Goal: Task Accomplishment & Management: Complete application form

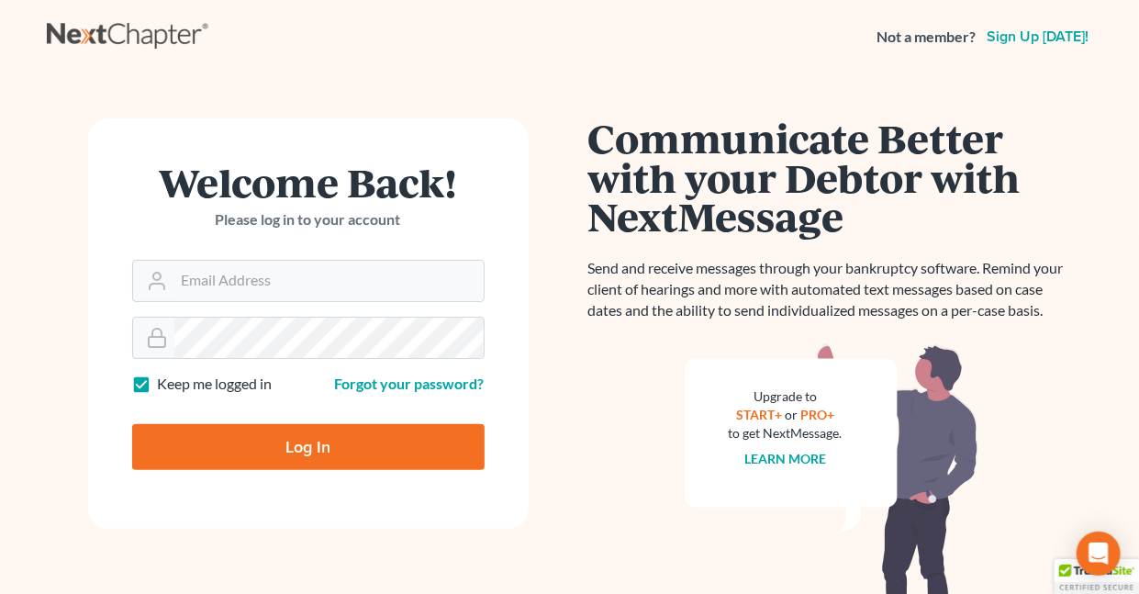
click at [158, 385] on label "Keep me logged in" at bounding box center [215, 383] width 115 height 21
click at [165, 385] on input "Keep me logged in" at bounding box center [171, 379] width 12 height 12
checkbox input "false"
click at [245, 285] on input "Email Address" at bounding box center [328, 281] width 309 height 40
type input "[EMAIL_ADDRESS][DOMAIN_NAME]"
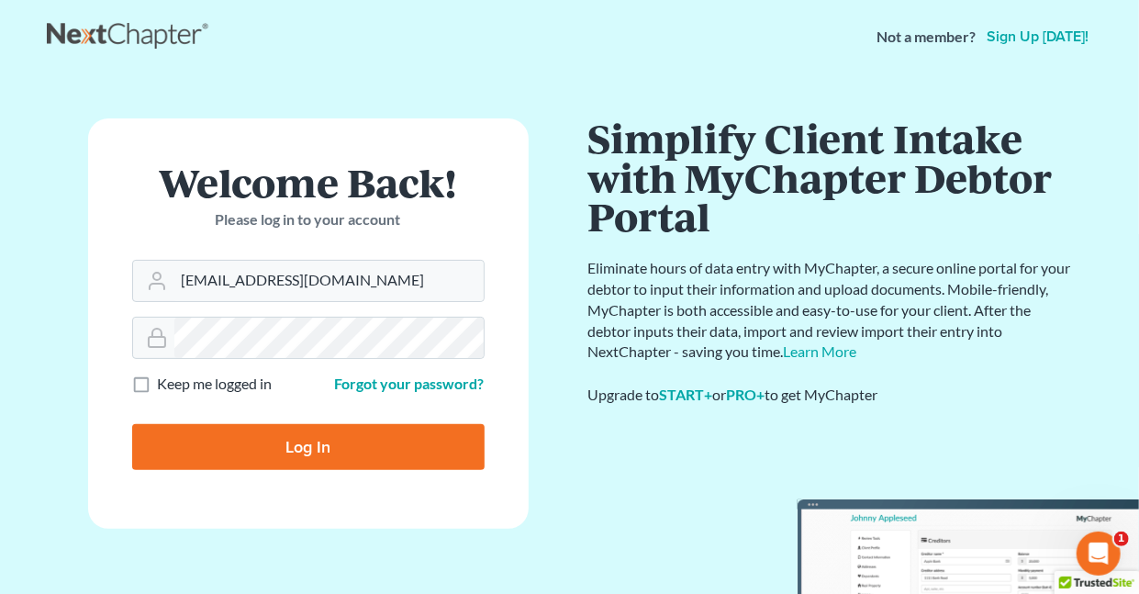
click at [306, 448] on input "Log In" at bounding box center [308, 447] width 352 height 46
type input "Thinking..."
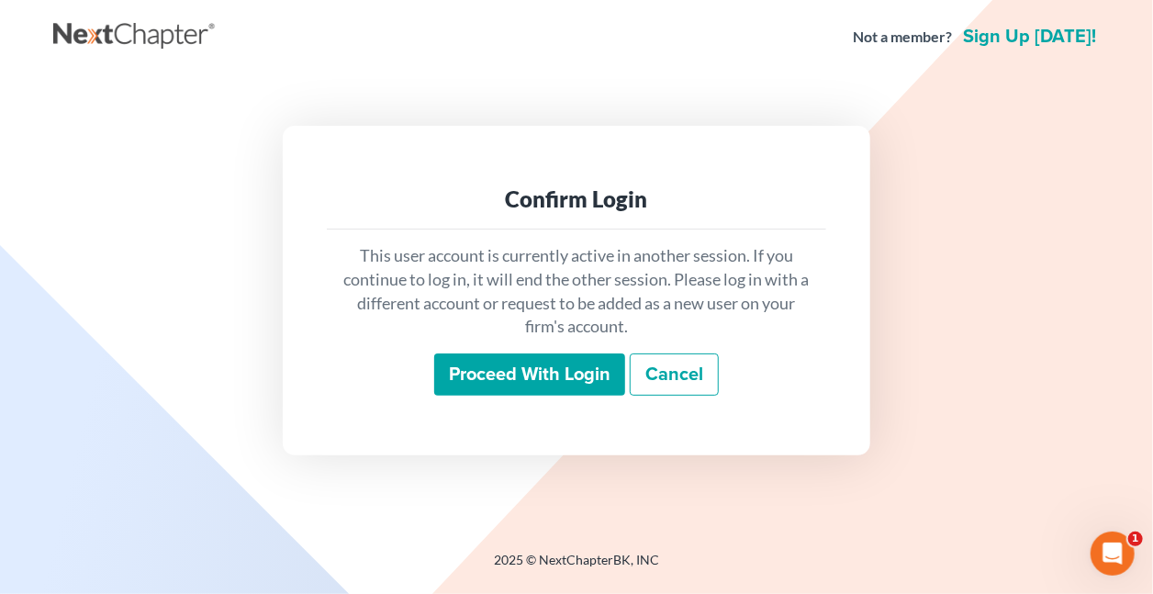
click at [485, 375] on input "Proceed with login" at bounding box center [529, 374] width 191 height 42
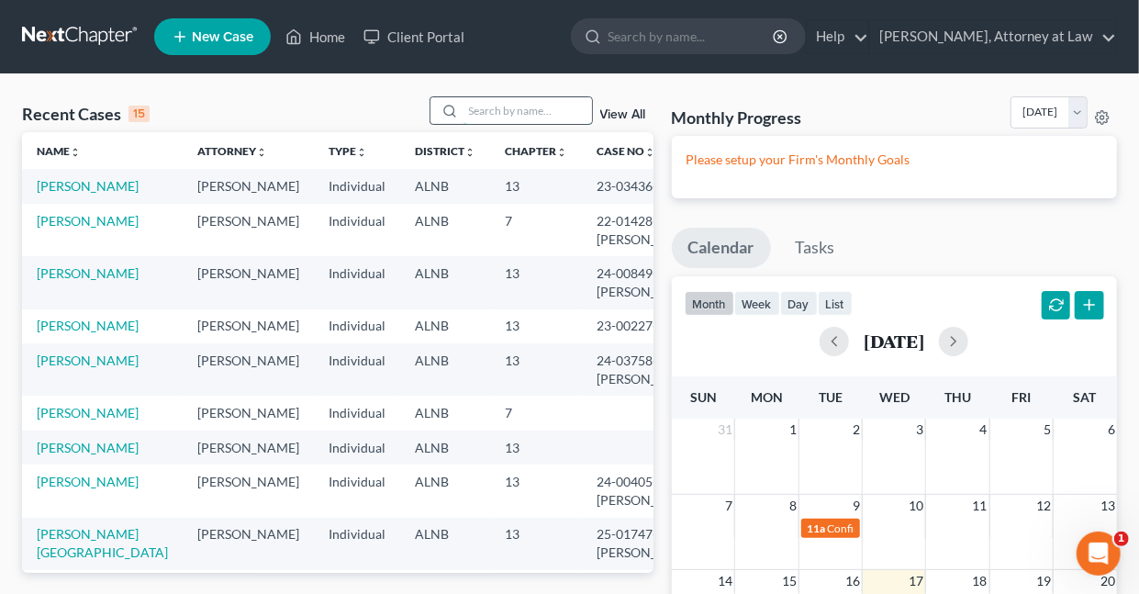
click at [532, 111] on input "search" at bounding box center [527, 110] width 128 height 27
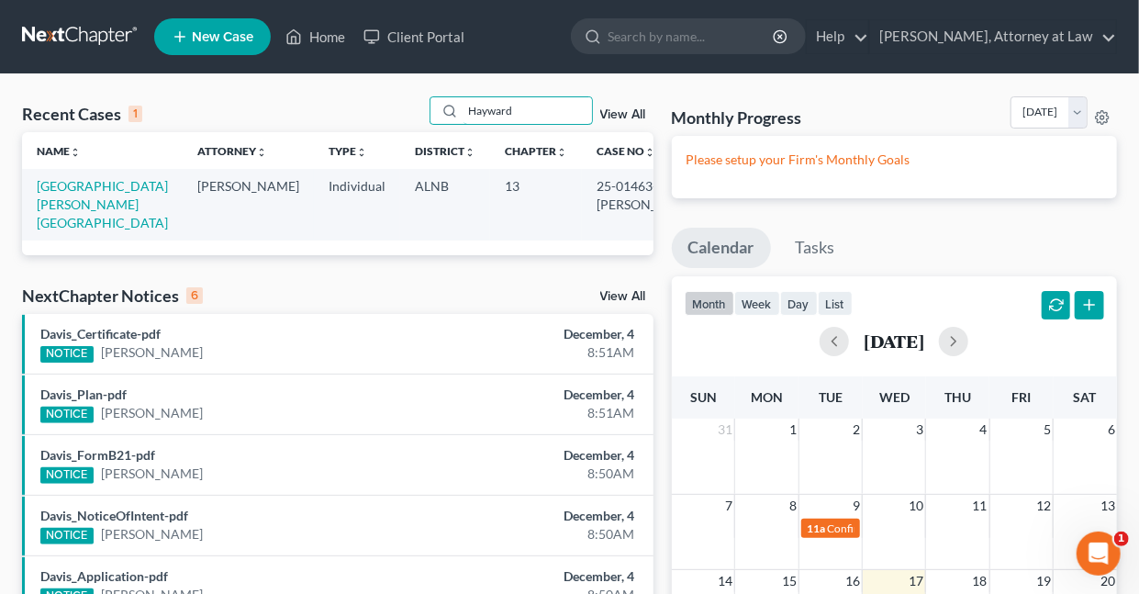
type input "Hayward"
click at [59, 195] on td "[GEOGRAPHIC_DATA][PERSON_NAME][GEOGRAPHIC_DATA]" at bounding box center [102, 204] width 161 height 71
click at [60, 188] on link "Hayward, Alberta" at bounding box center [102, 204] width 131 height 52
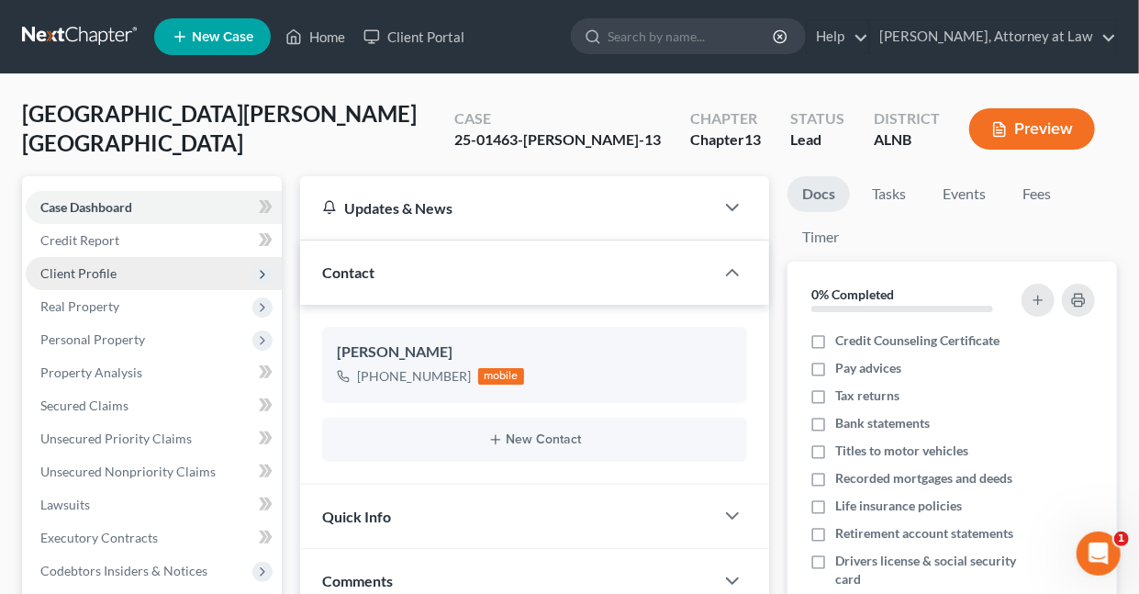
click at [82, 267] on span "Client Profile" at bounding box center [78, 273] width 76 height 16
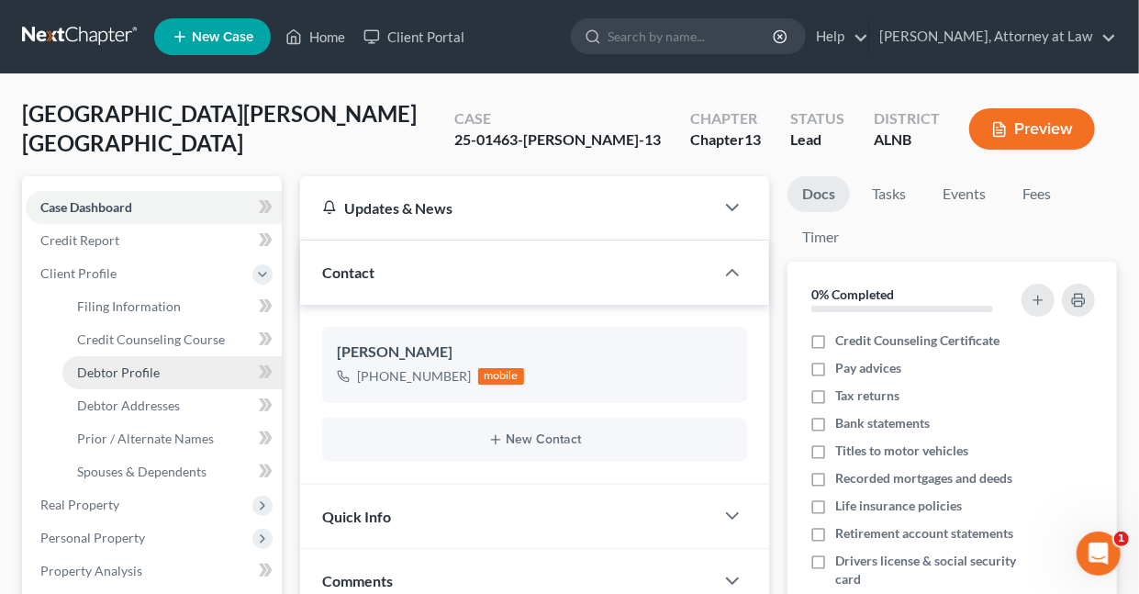
click at [139, 369] on span "Debtor Profile" at bounding box center [118, 372] width 83 height 16
select select "4"
select select "0"
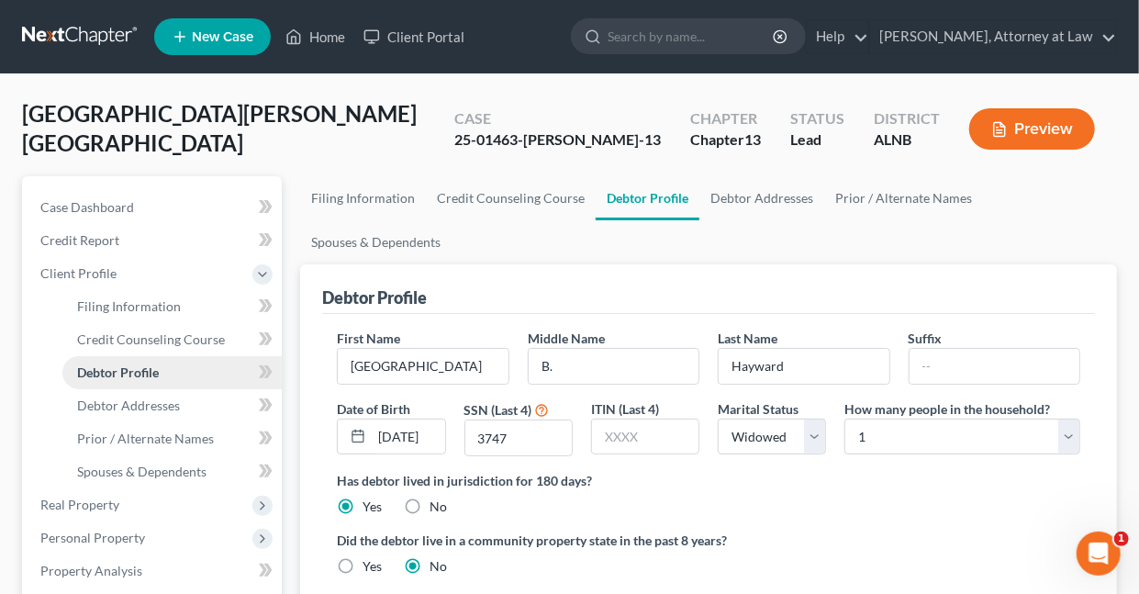
radio input "true"
click at [1112, 34] on link "[PERSON_NAME], Attorney at Law" at bounding box center [993, 36] width 246 height 33
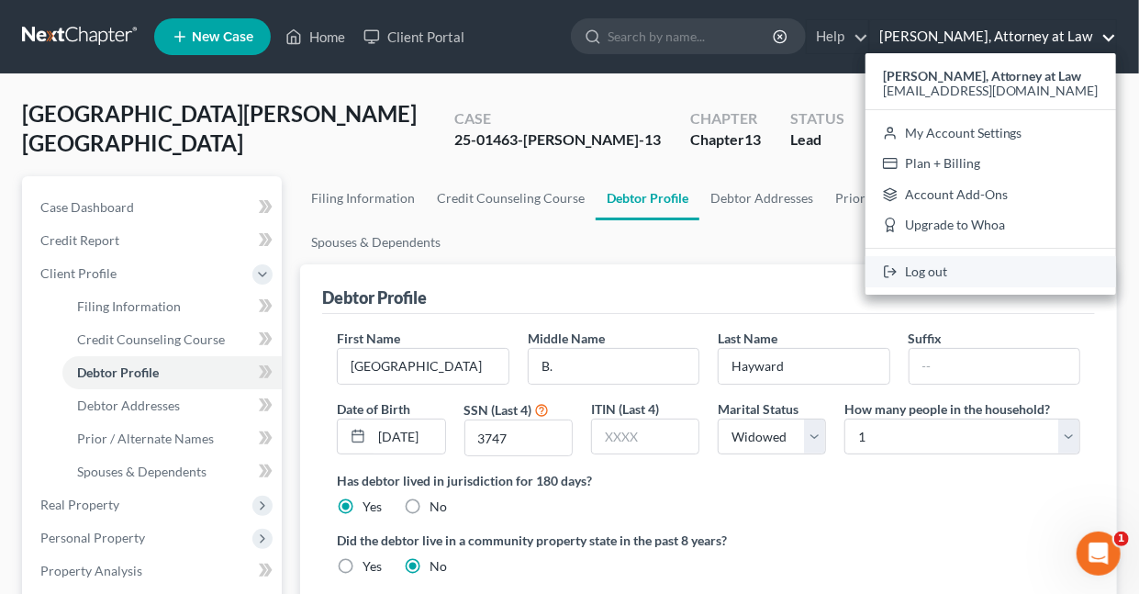
click at [959, 271] on link "Log out" at bounding box center [990, 271] width 251 height 31
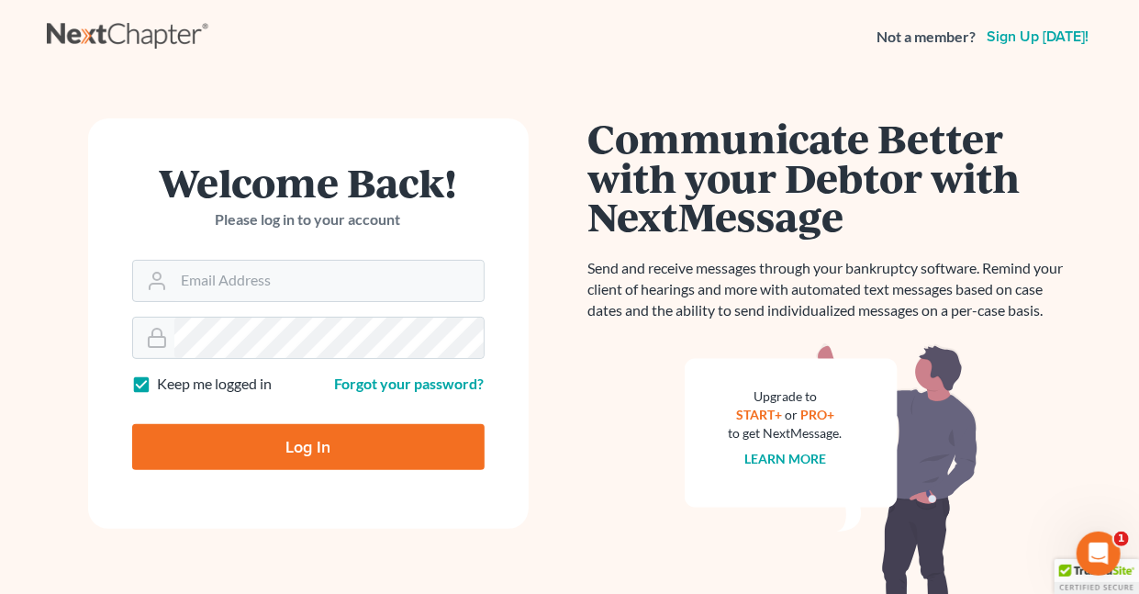
click at [158, 384] on label "Keep me logged in" at bounding box center [215, 383] width 115 height 21
click at [165, 384] on input "Keep me logged in" at bounding box center [171, 379] width 12 height 12
checkbox input "false"
click at [290, 278] on input "Email Address" at bounding box center [328, 281] width 309 height 40
type input "[EMAIL_ADDRESS][DOMAIN_NAME]"
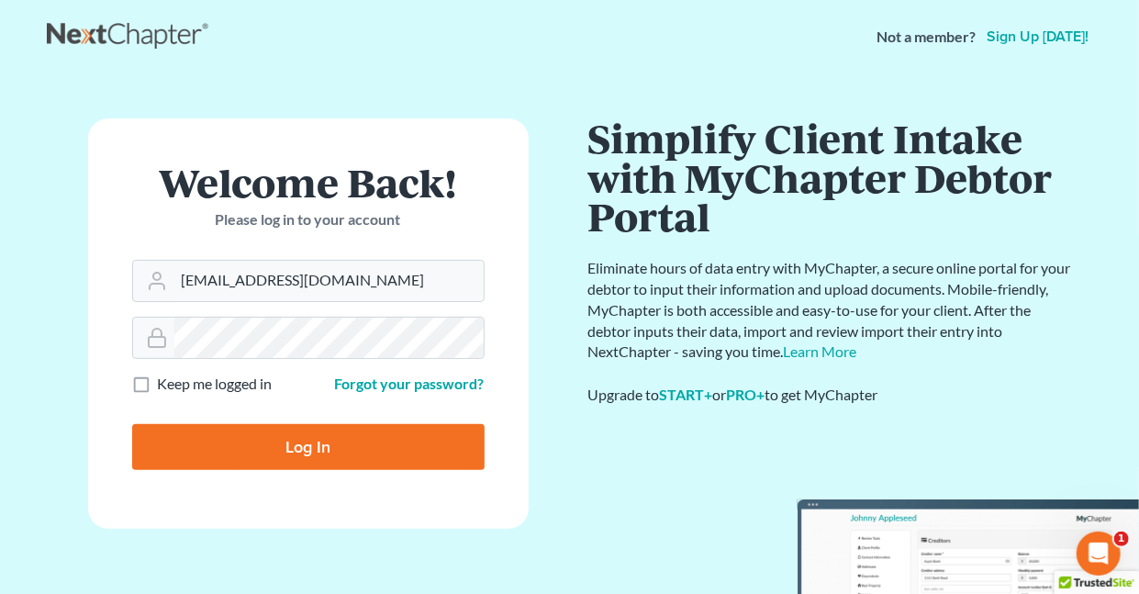
click at [306, 449] on input "Log In" at bounding box center [308, 447] width 352 height 46
type input "Thinking..."
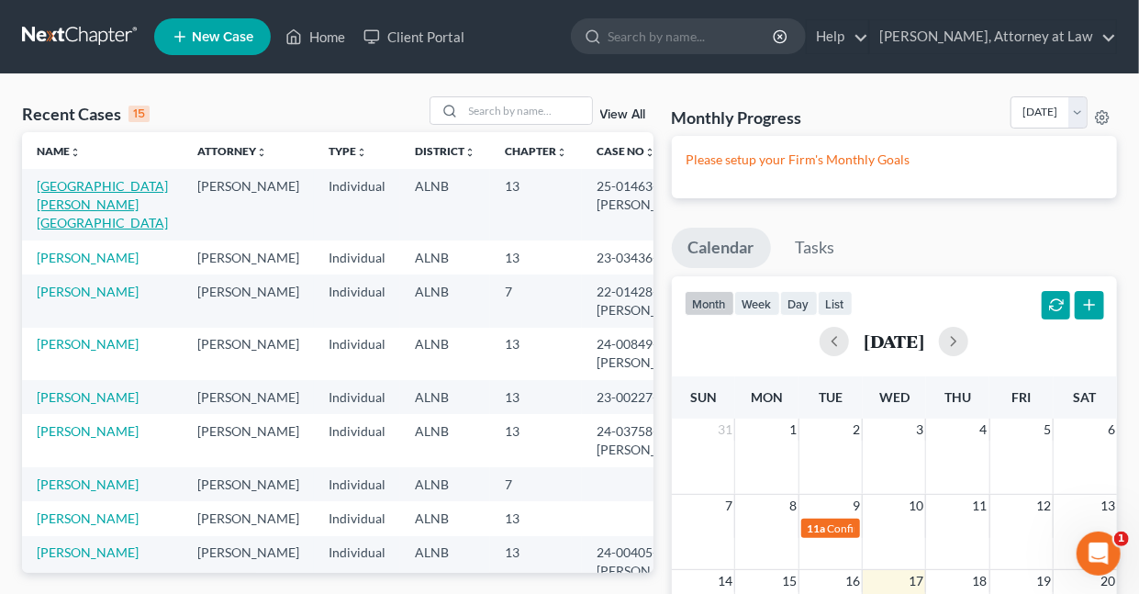
click at [93, 185] on link "[GEOGRAPHIC_DATA][PERSON_NAME][GEOGRAPHIC_DATA]" at bounding box center [102, 204] width 131 height 52
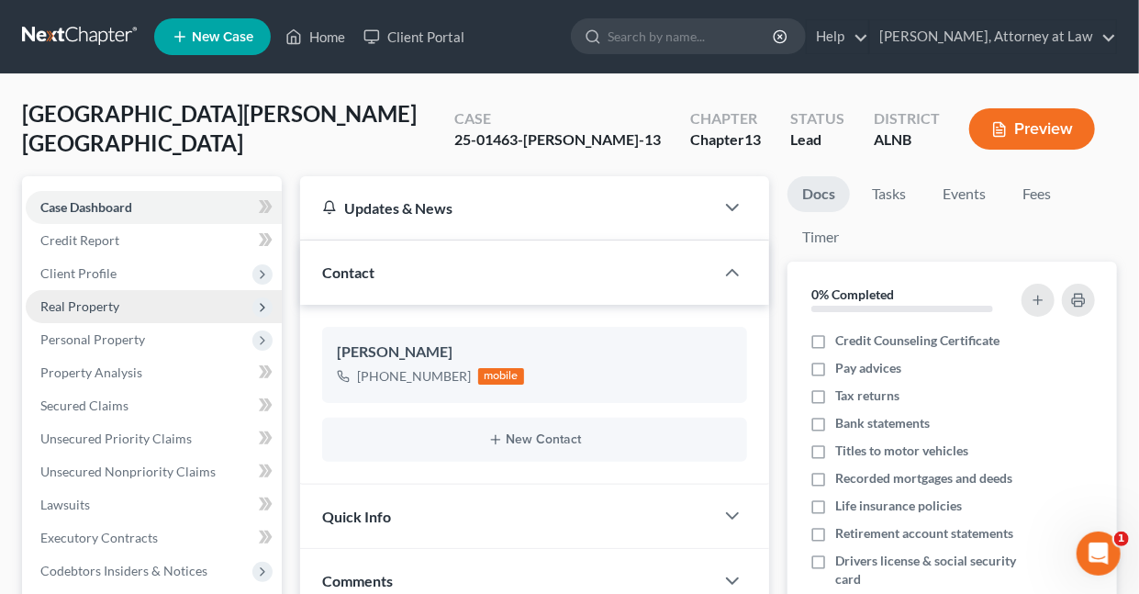
click at [68, 302] on span "Real Property" at bounding box center [79, 306] width 79 height 16
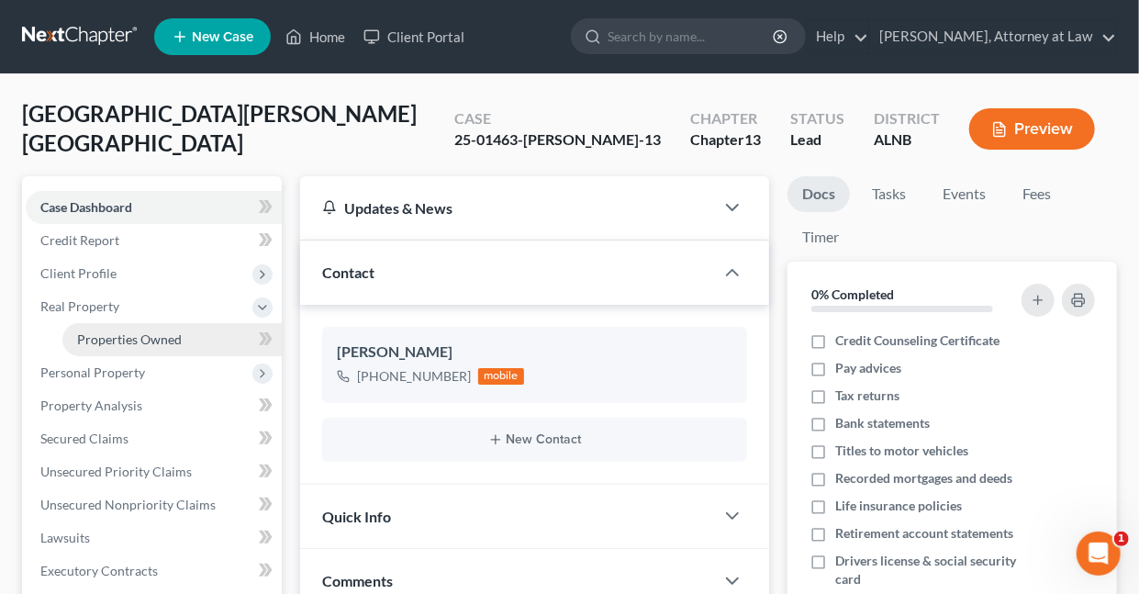
click at [106, 334] on span "Properties Owned" at bounding box center [129, 339] width 105 height 16
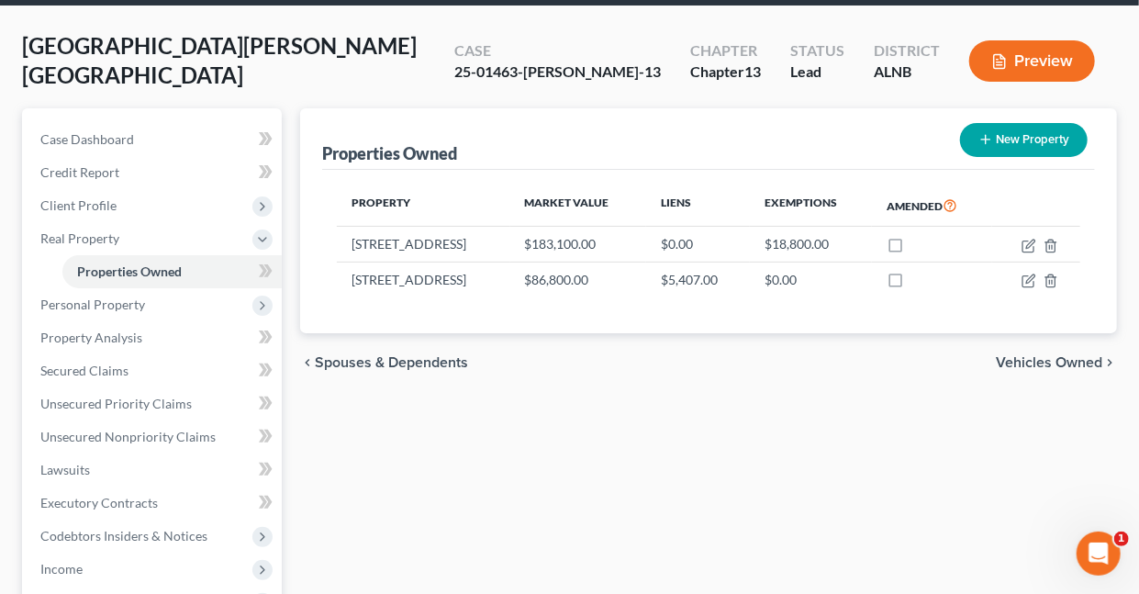
scroll to position [153, 0]
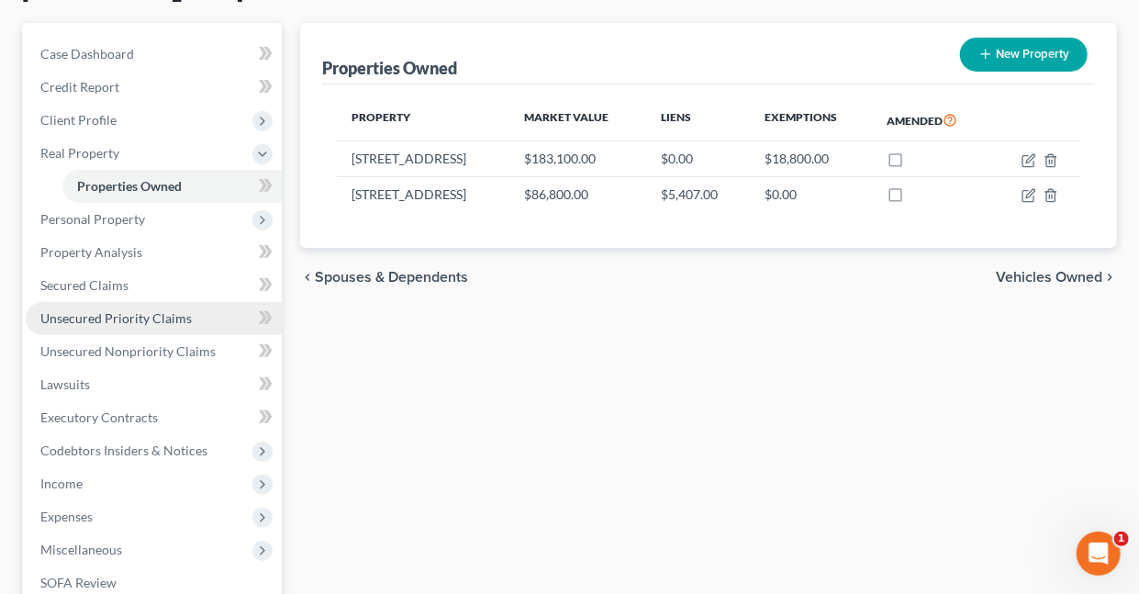
click at [52, 321] on span "Unsecured Priority Claims" at bounding box center [115, 318] width 151 height 16
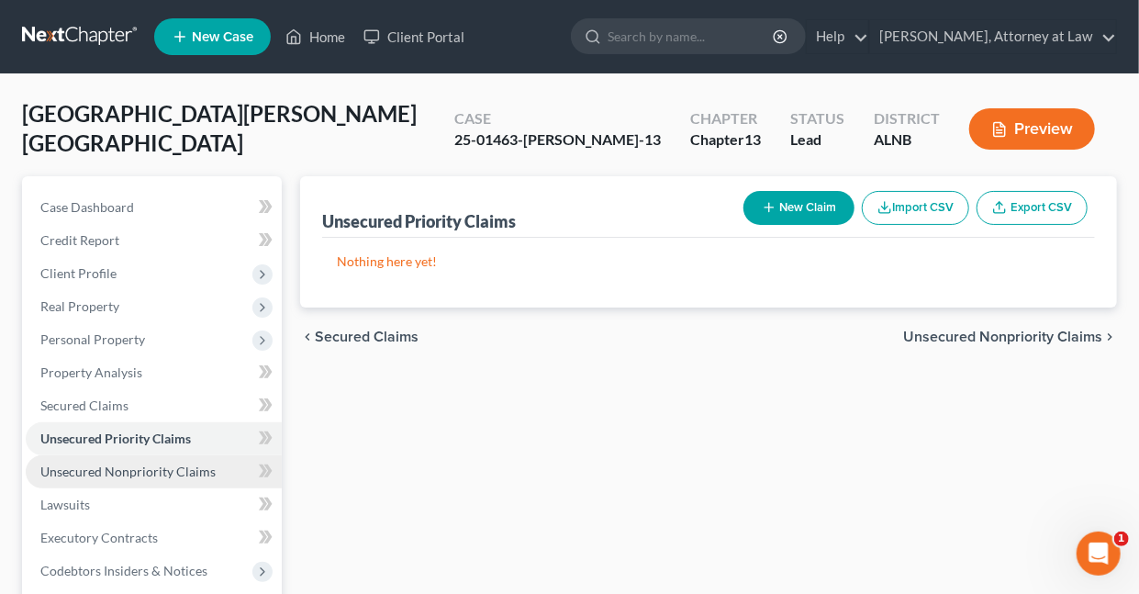
click at [135, 467] on span "Unsecured Nonpriority Claims" at bounding box center [127, 471] width 175 height 16
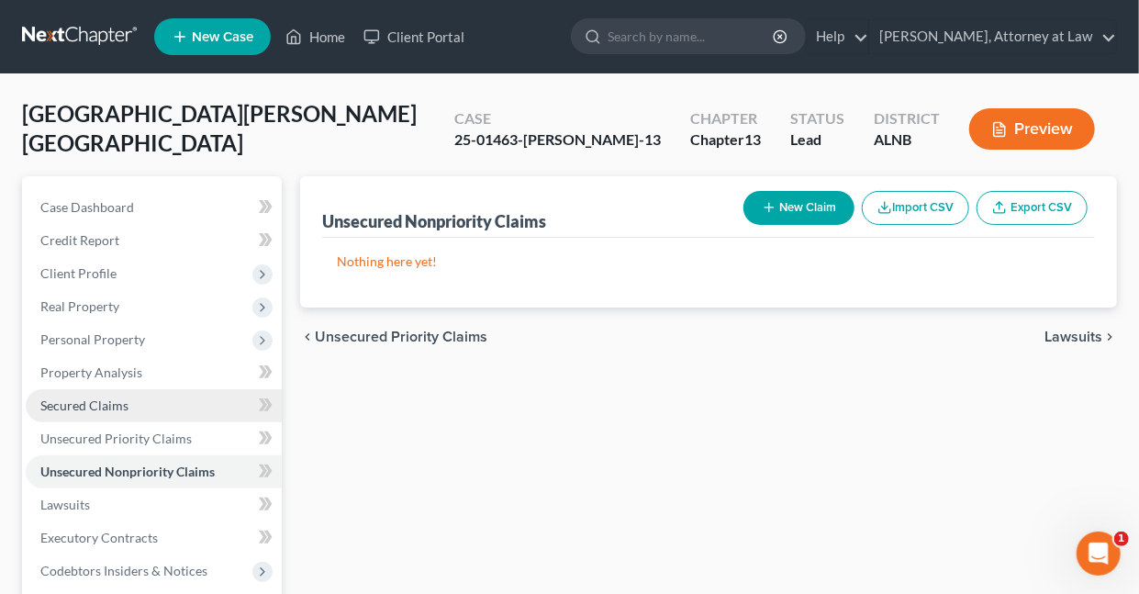
click at [84, 407] on span "Secured Claims" at bounding box center [84, 405] width 88 height 16
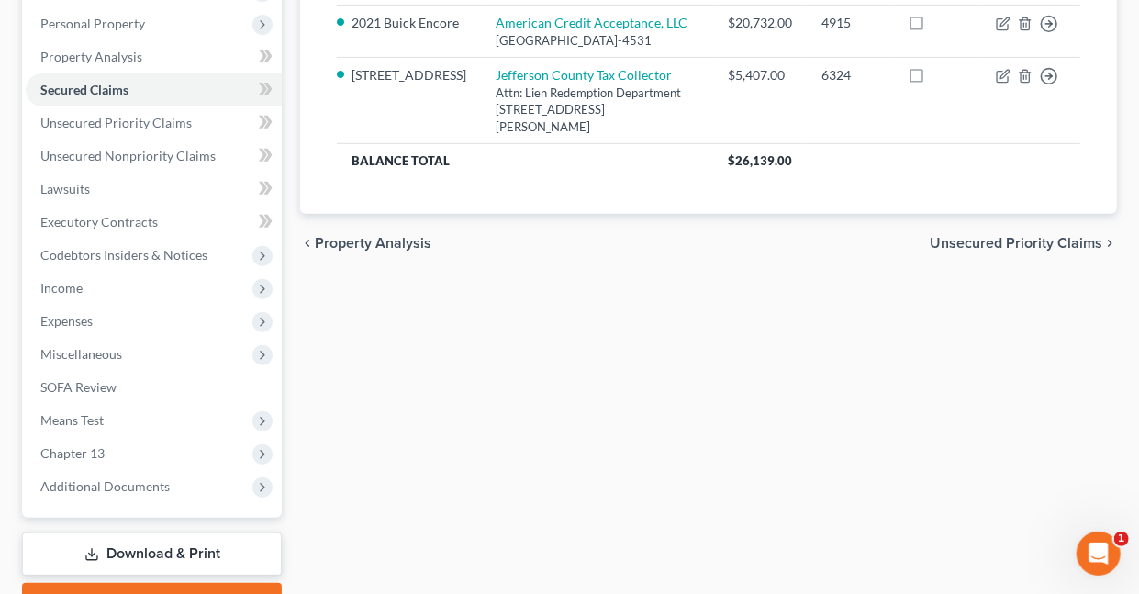
scroll to position [318, 0]
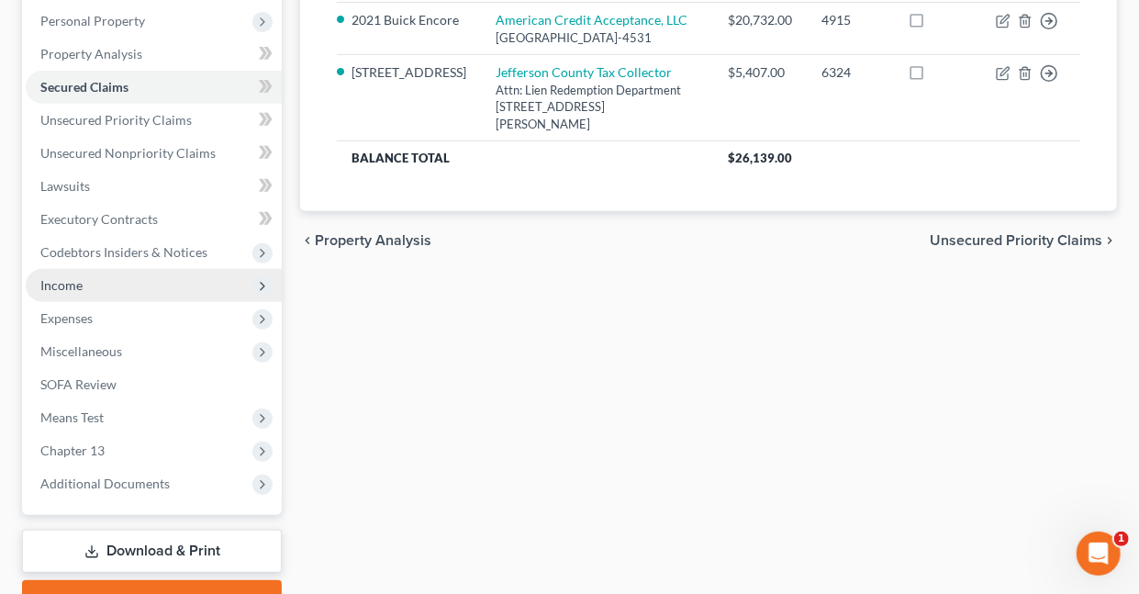
click at [72, 283] on span "Income" at bounding box center [61, 285] width 42 height 16
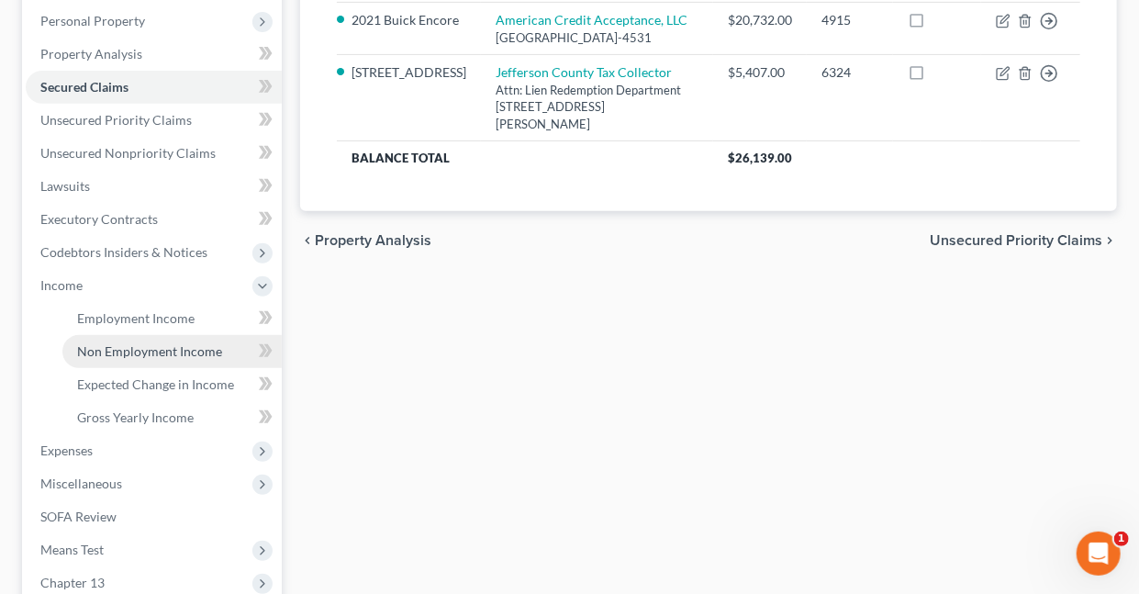
click at [113, 350] on span "Non Employment Income" at bounding box center [149, 351] width 145 height 16
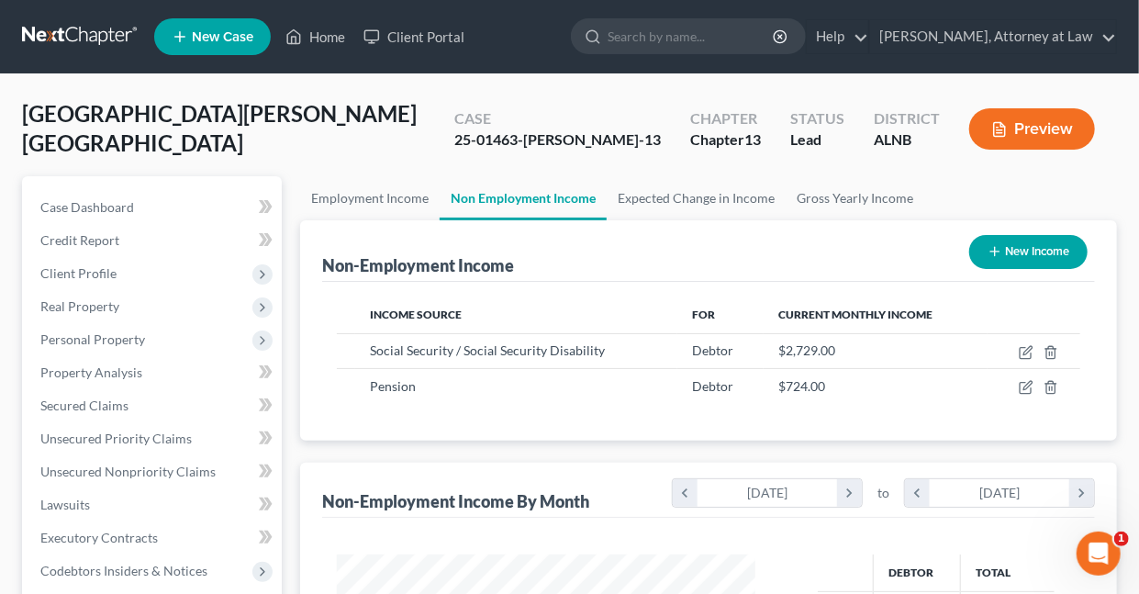
scroll to position [327, 454]
click at [97, 305] on span "Real Property" at bounding box center [79, 306] width 79 height 16
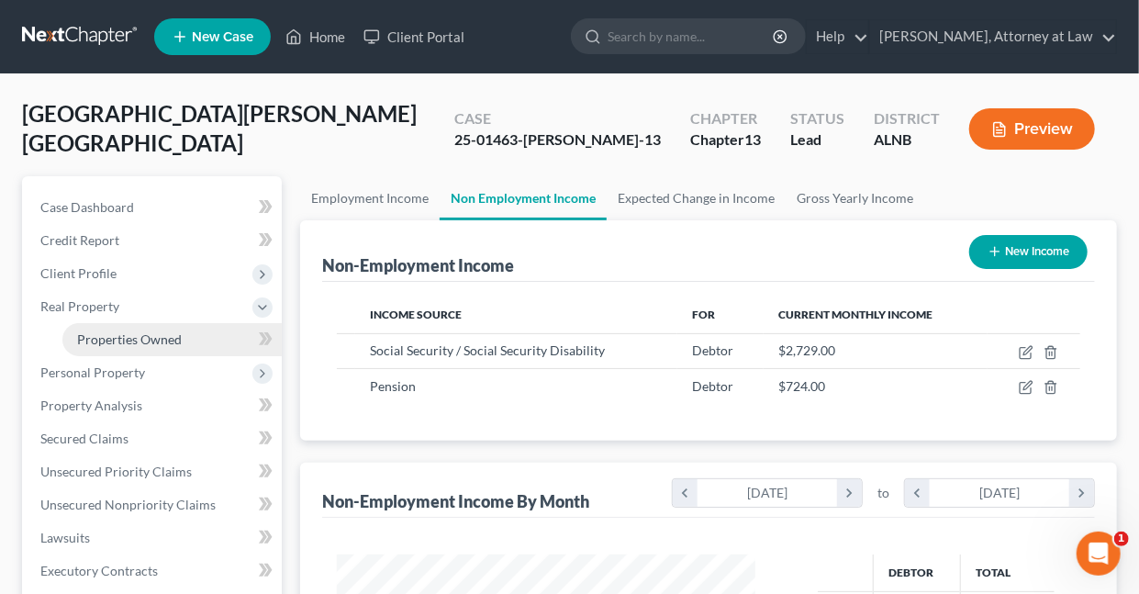
click at [135, 335] on span "Properties Owned" at bounding box center [129, 339] width 105 height 16
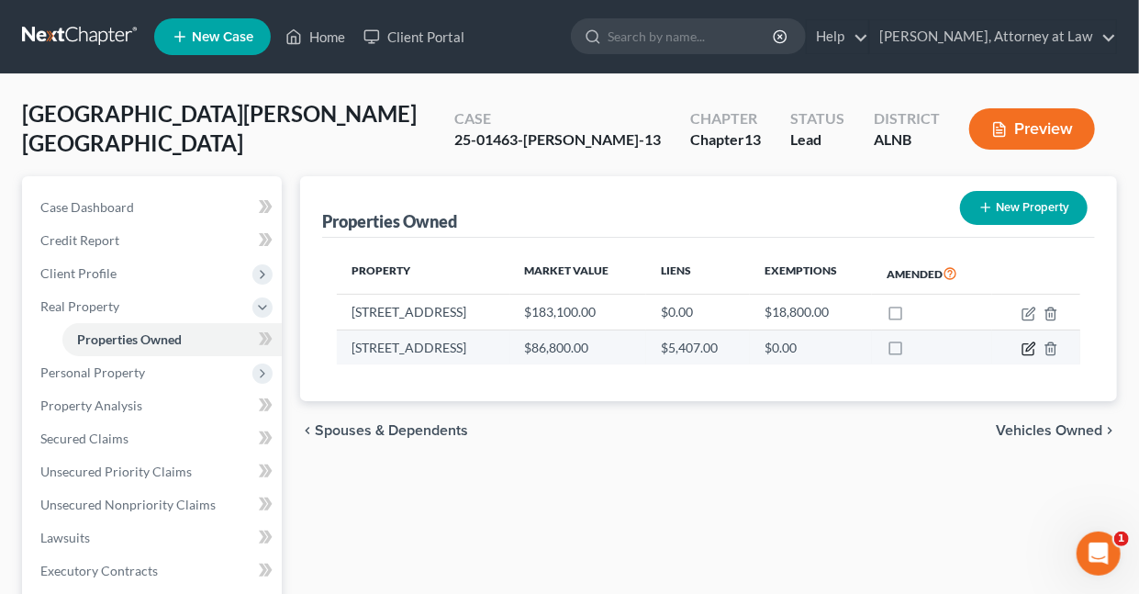
click at [1031, 343] on icon "button" at bounding box center [1030, 346] width 8 height 8
select select "0"
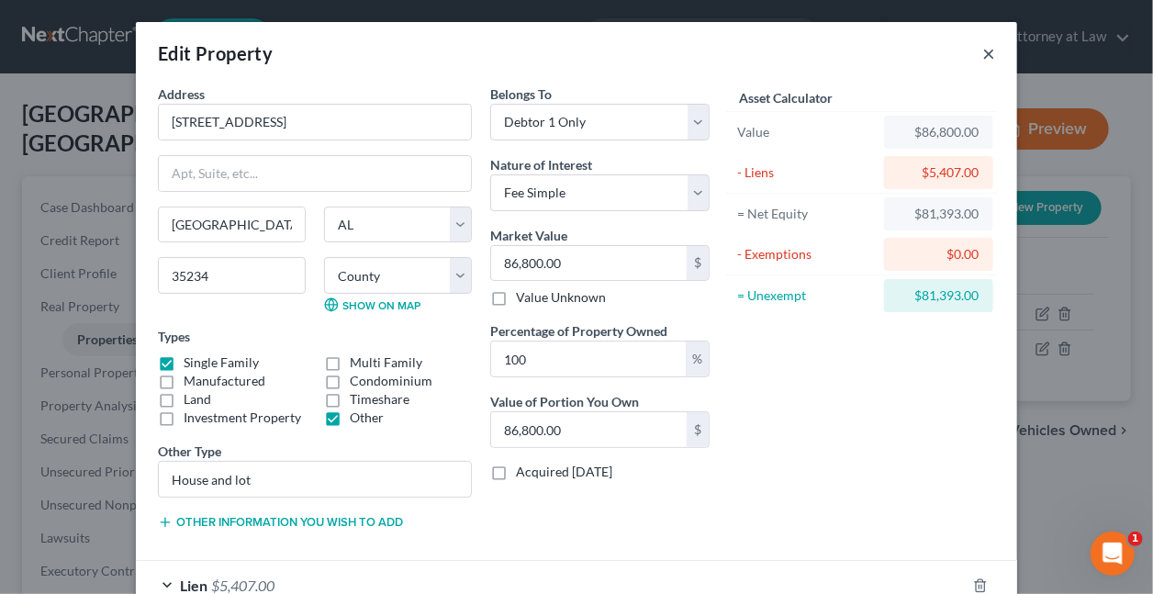
click at [982, 55] on button "×" at bounding box center [988, 53] width 13 height 22
